Goal: Information Seeking & Learning: Understand process/instructions

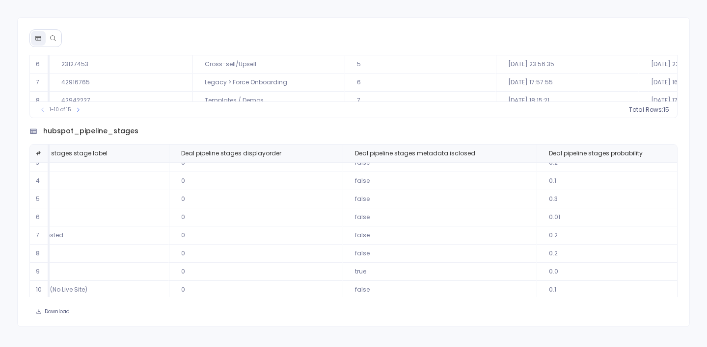
scroll to position [0, 210]
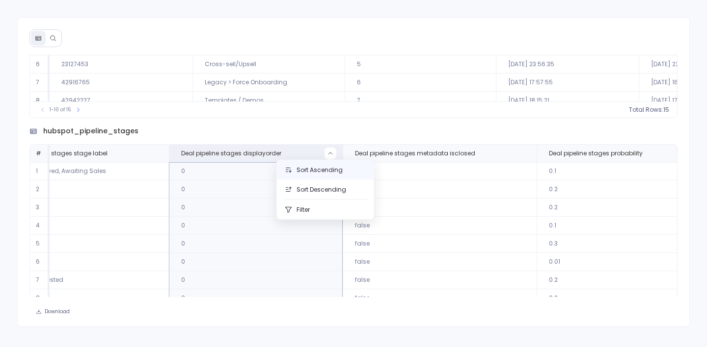
click at [328, 169] on button "Sort Ascending" at bounding box center [325, 170] width 97 height 20
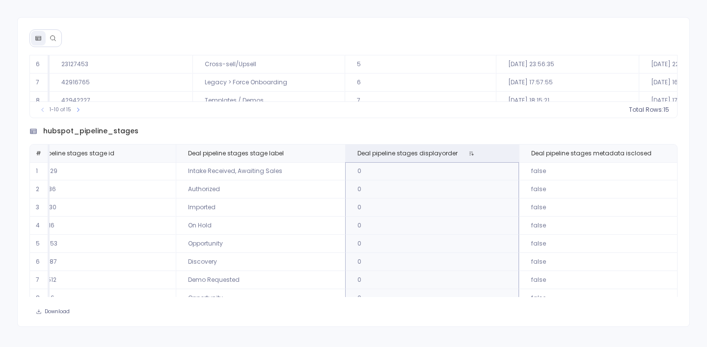
scroll to position [0, 84]
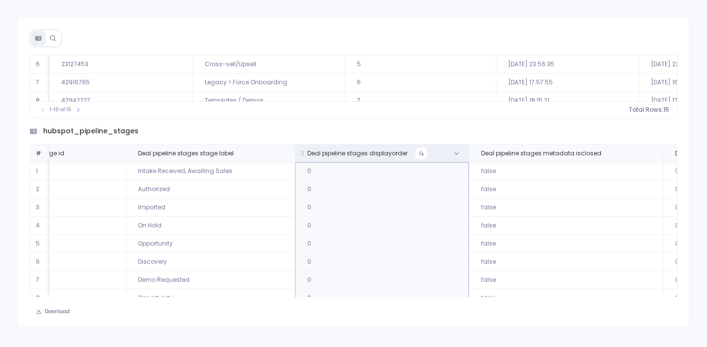
click at [418, 154] on icon at bounding box center [421, 154] width 6 height 6
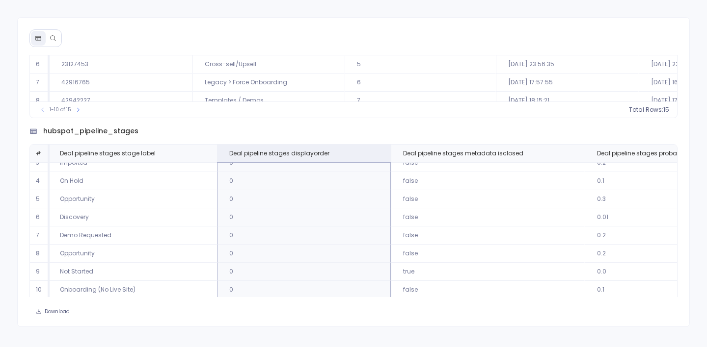
scroll to position [0, 162]
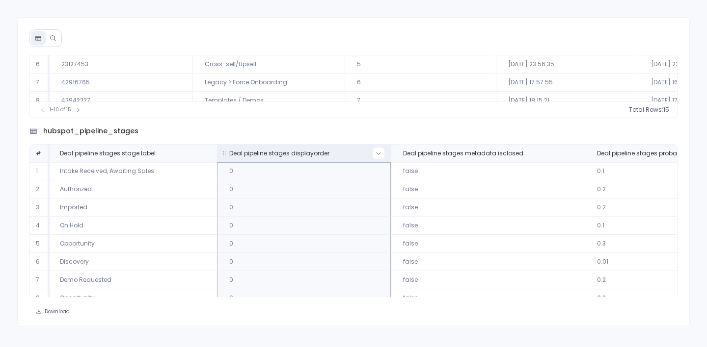
click at [376, 154] on button at bounding box center [378, 154] width 12 height 12
click at [341, 129] on div "hubspot_pipeline_stages" at bounding box center [352, 131] width 647 height 10
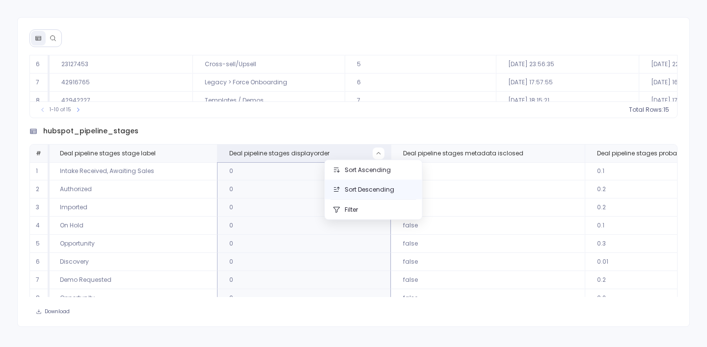
click at [378, 189] on button "Sort Descending" at bounding box center [373, 190] width 97 height 20
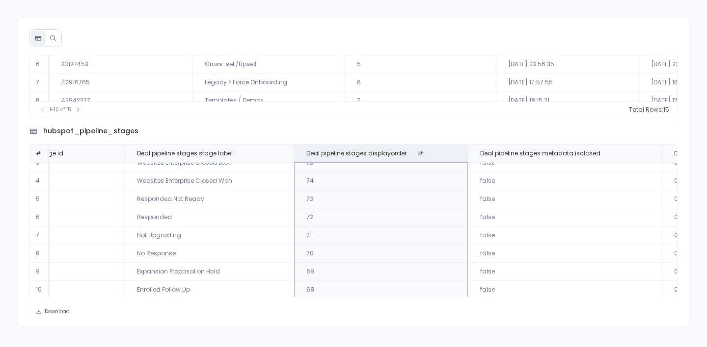
scroll to position [146, 0]
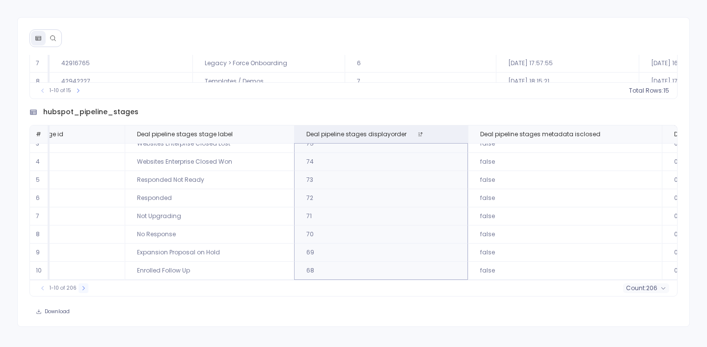
click at [80, 93] on icon at bounding box center [79, 91] width 2 height 4
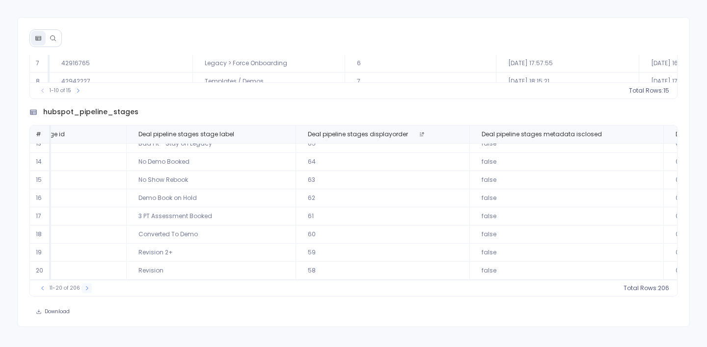
click at [81, 94] on icon at bounding box center [78, 91] width 6 height 6
click at [82, 96] on button at bounding box center [78, 91] width 10 height 10
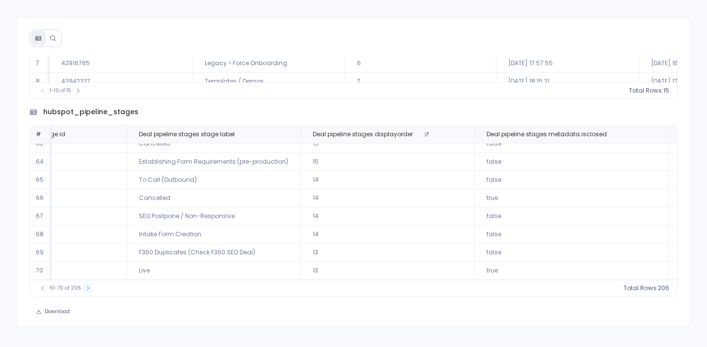
click at [82, 96] on button at bounding box center [78, 91] width 10 height 10
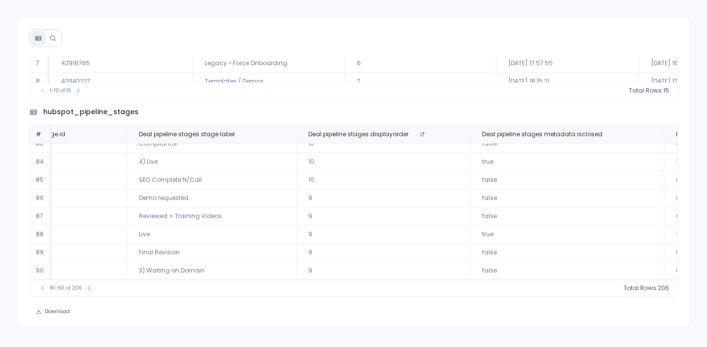
click at [82, 96] on button at bounding box center [78, 91] width 10 height 10
click at [82, 96] on div "91-100 of 206" at bounding box center [60, 91] width 55 height 10
click at [80, 93] on icon at bounding box center [79, 91] width 2 height 4
click at [81, 94] on icon at bounding box center [78, 91] width 6 height 6
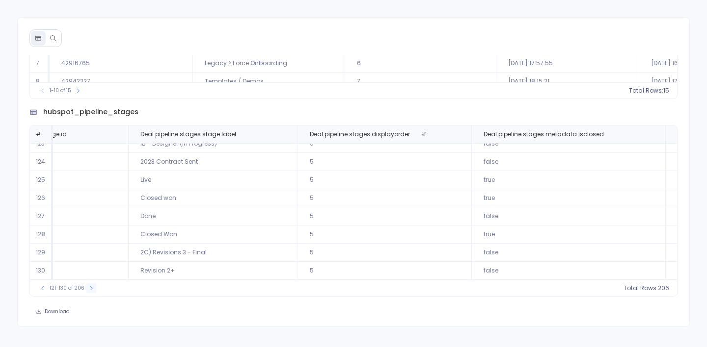
click at [81, 94] on icon at bounding box center [78, 91] width 6 height 6
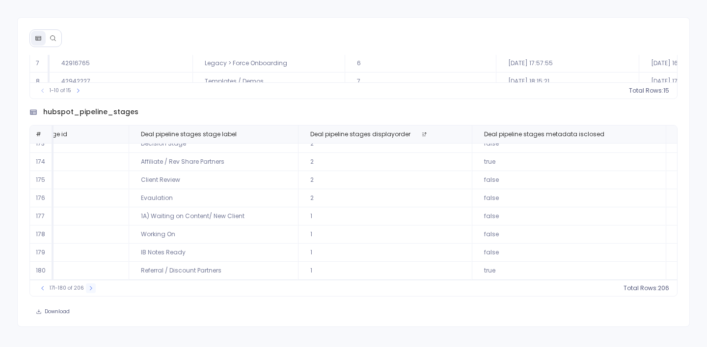
click at [81, 94] on icon at bounding box center [78, 91] width 6 height 6
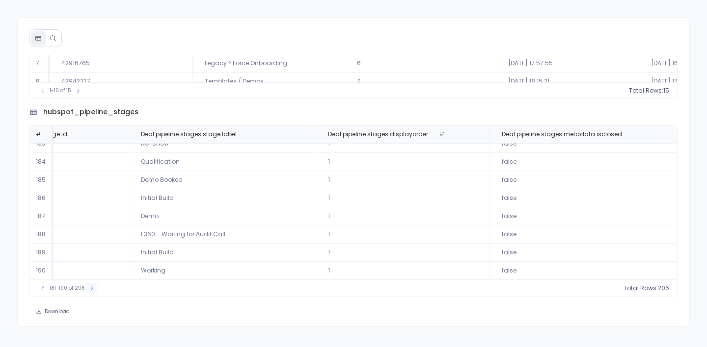
click at [81, 94] on icon at bounding box center [78, 91] width 6 height 6
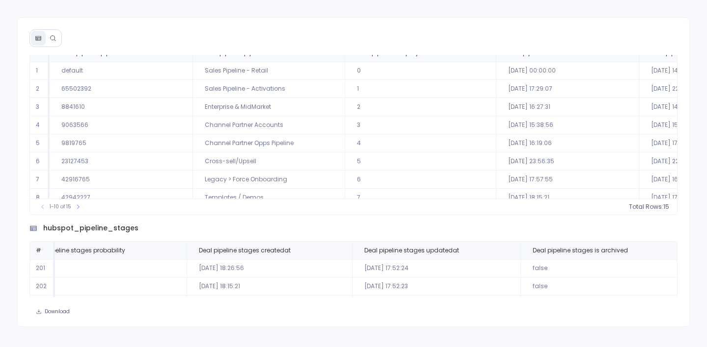
scroll to position [0, 0]
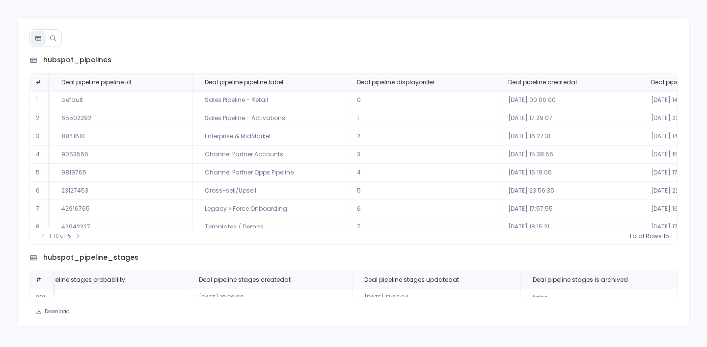
click at [56, 36] on button at bounding box center [53, 38] width 15 height 15
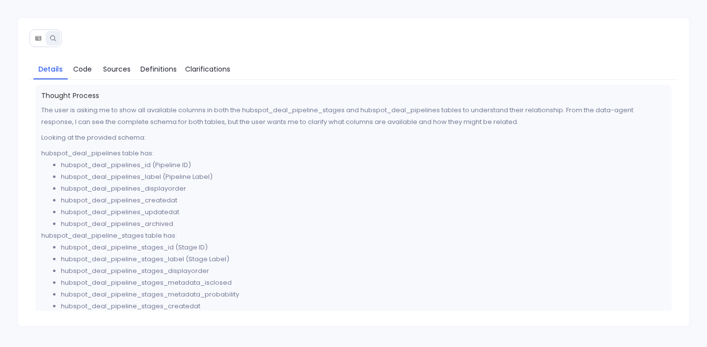
click at [38, 37] on icon at bounding box center [38, 38] width 7 height 7
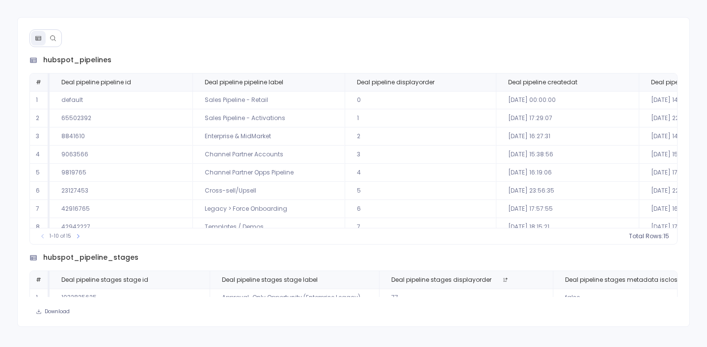
click at [54, 36] on icon at bounding box center [53, 38] width 5 height 5
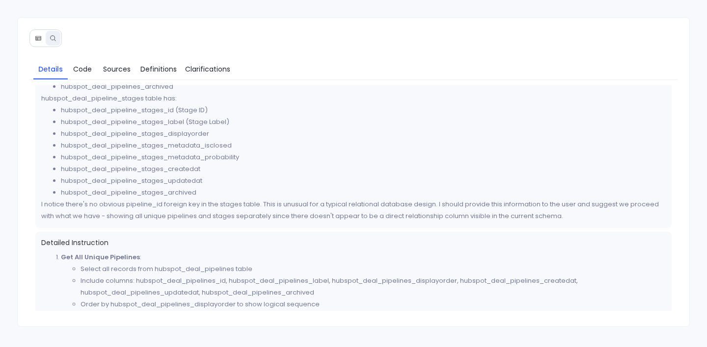
scroll to position [273, 0]
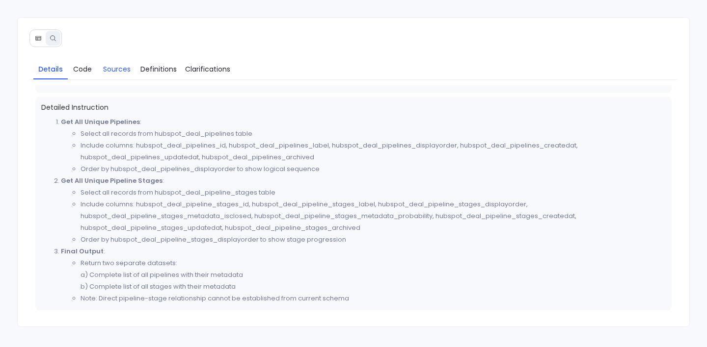
click at [108, 61] on link "Sources" at bounding box center [116, 69] width 39 height 21
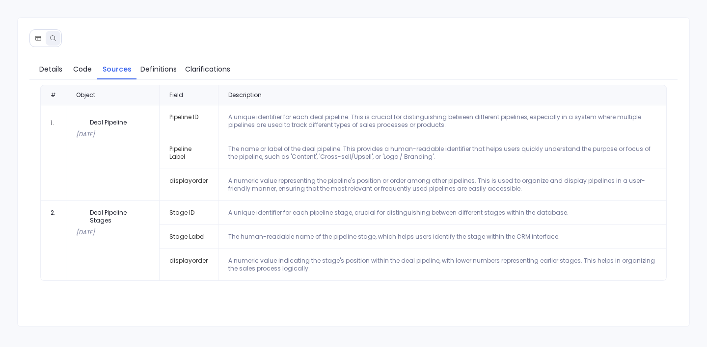
scroll to position [0, 0]
click at [160, 67] on span "Definitions" at bounding box center [158, 69] width 36 height 11
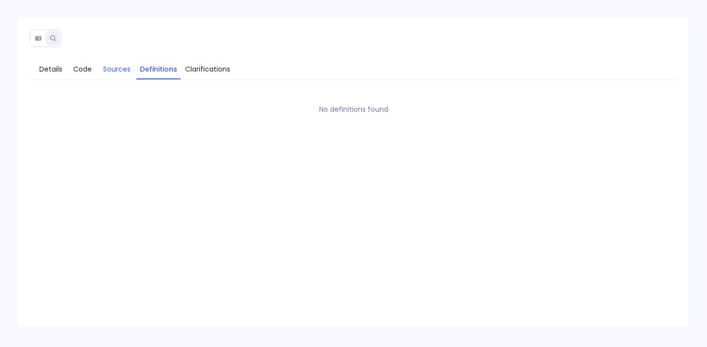
click at [105, 69] on span "Sources" at bounding box center [116, 69] width 27 height 11
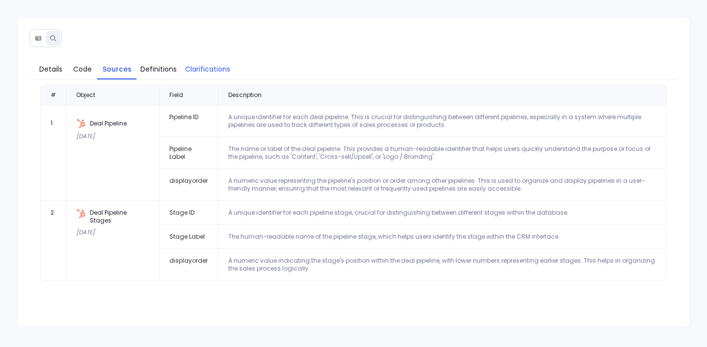
click at [194, 64] on span "Clarifications" at bounding box center [207, 69] width 45 height 11
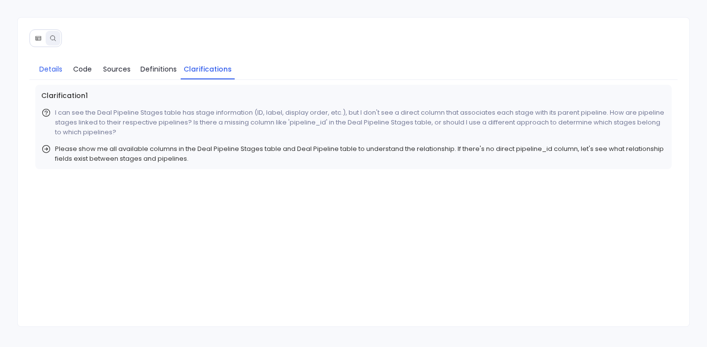
click at [45, 71] on span "Details" at bounding box center [50, 69] width 23 height 11
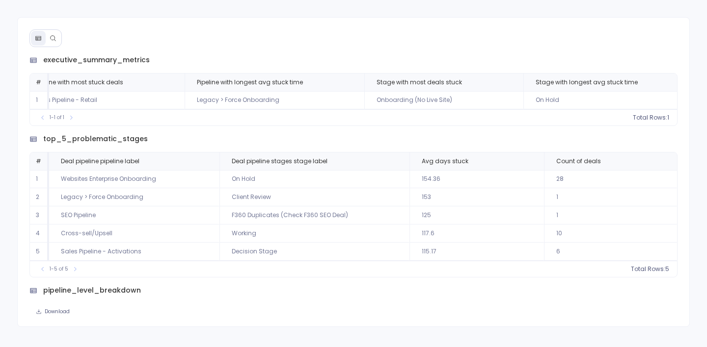
scroll to position [0, 686]
click at [53, 39] on icon at bounding box center [53, 38] width 7 height 7
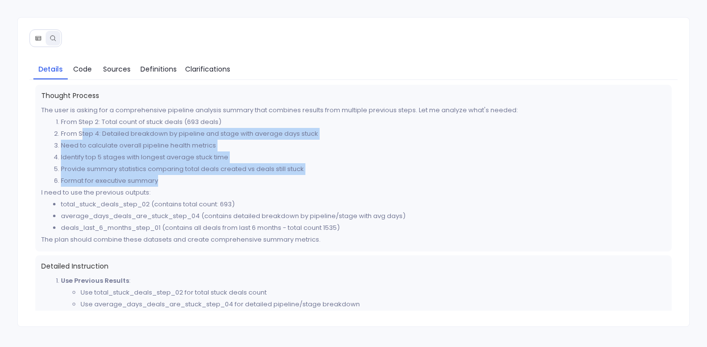
drag, startPoint x: 82, startPoint y: 132, endPoint x: 334, endPoint y: 178, distance: 255.8
click at [334, 178] on ol "From Step 2: Total count of stuck deals (693 deals) From Step 4: Detailed break…" at bounding box center [353, 151] width 624 height 71
click at [334, 178] on li "Format for executive summary" at bounding box center [363, 181] width 604 height 12
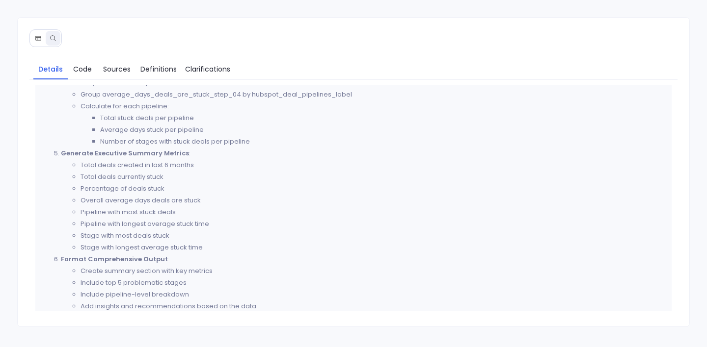
scroll to position [359, 0]
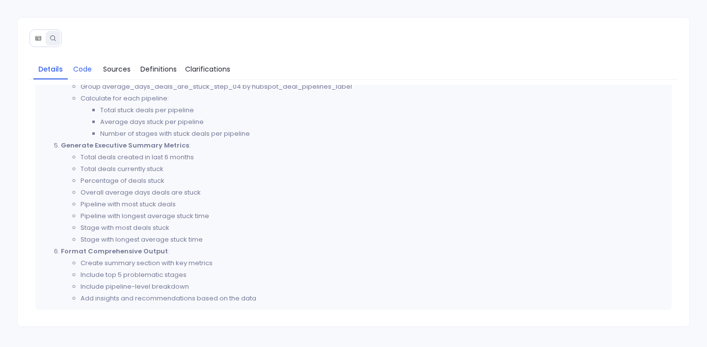
click at [82, 69] on span "Code" at bounding box center [82, 69] width 19 height 11
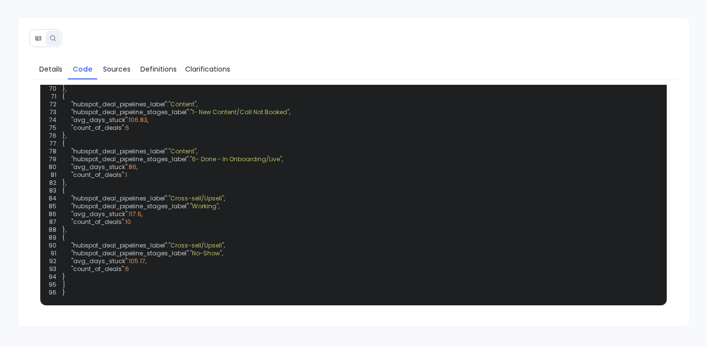
scroll to position [1015, 0]
